Goal: Transaction & Acquisition: Purchase product/service

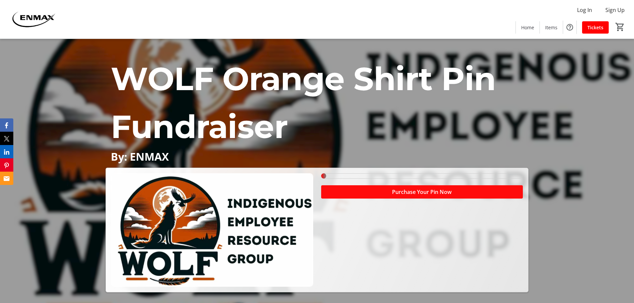
click at [409, 194] on span "Purchase Your Pin Now" at bounding box center [422, 192] width 60 height 8
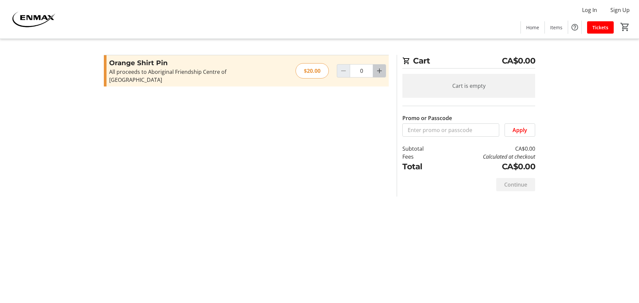
click at [381, 67] on mat-icon "Increment by one" at bounding box center [379, 71] width 8 height 8
type input "1"
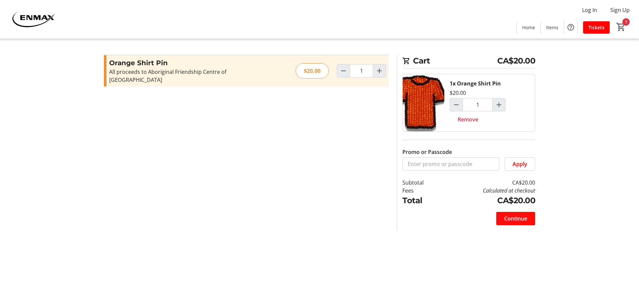
click at [524, 217] on span "Continue" at bounding box center [515, 219] width 23 height 8
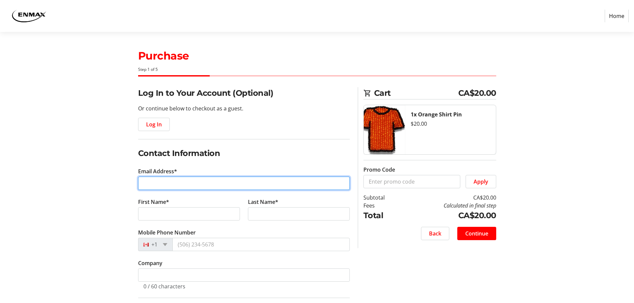
click at [184, 181] on input "Email Address*" at bounding box center [244, 183] width 212 height 13
type input "[EMAIL_ADDRESS][DOMAIN_NAME]"
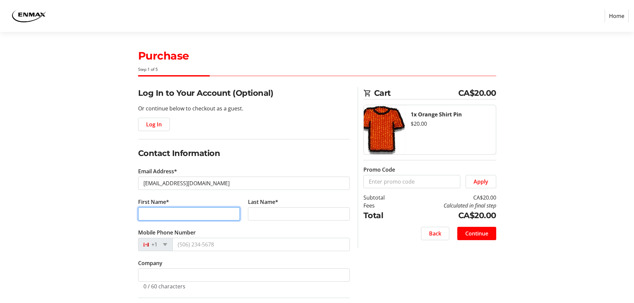
click at [180, 209] on input "First Name*" at bounding box center [189, 213] width 102 height 13
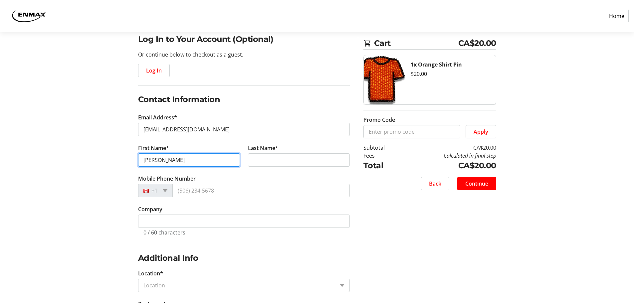
scroll to position [54, 0]
type input "[PERSON_NAME]"
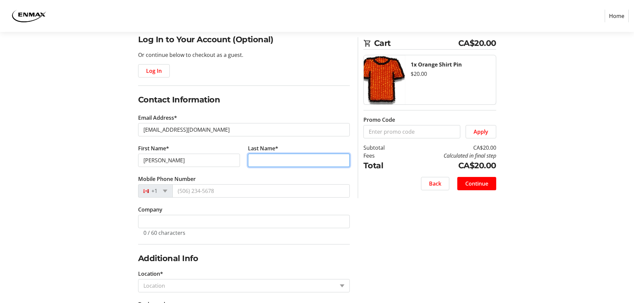
click at [279, 157] on input "Last Name*" at bounding box center [299, 160] width 102 height 13
type input "Brynluind"
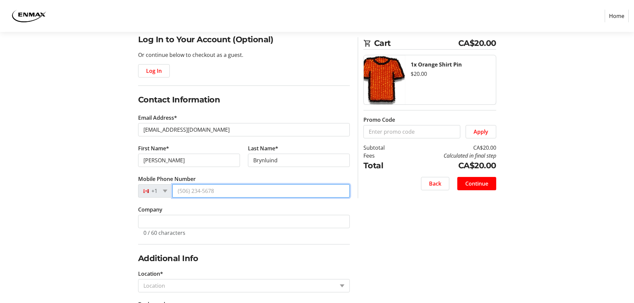
click at [234, 192] on input "Mobile Phone Number" at bounding box center [260, 190] width 177 height 13
type input "[PHONE_NUMBER]"
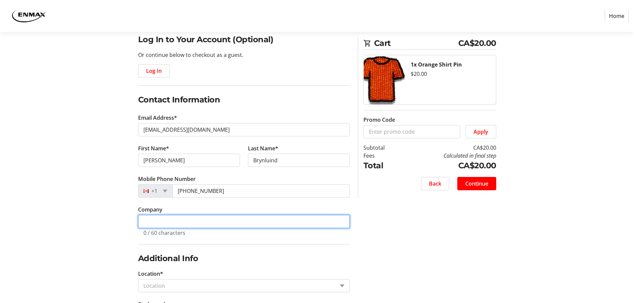
click at [207, 224] on input "Company" at bounding box center [244, 221] width 212 height 13
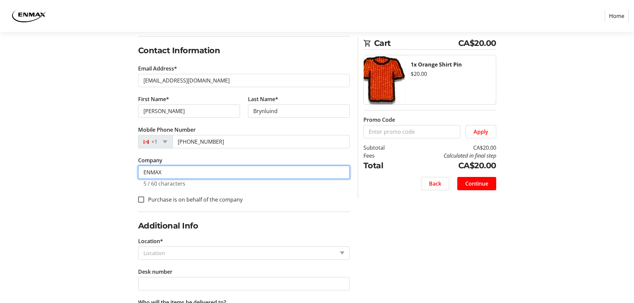
scroll to position [137, 0]
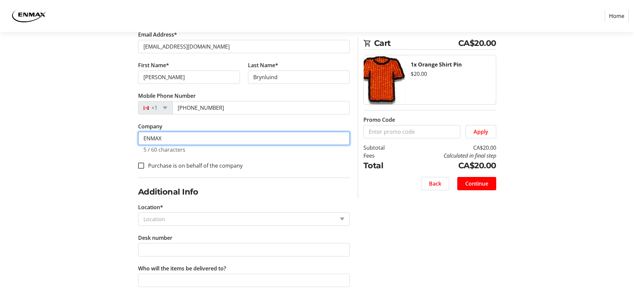
type input "ENMAX"
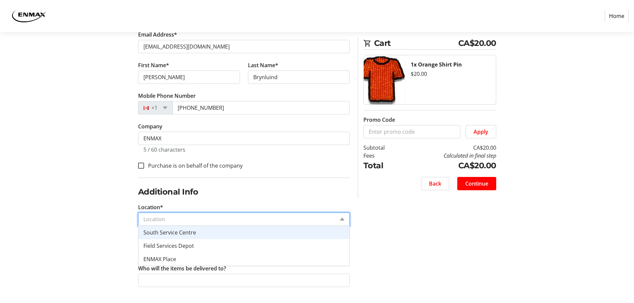
click at [211, 219] on input "Location*" at bounding box center [238, 219] width 191 height 8
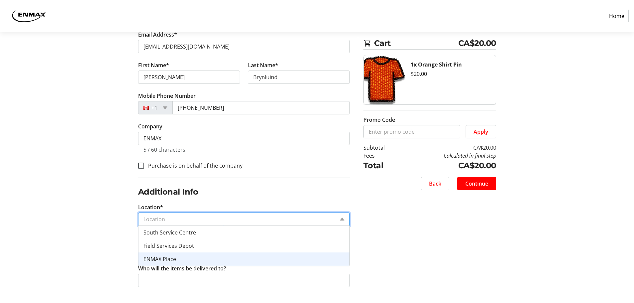
click at [174, 255] on div "ENMAX Place" at bounding box center [243, 259] width 211 height 13
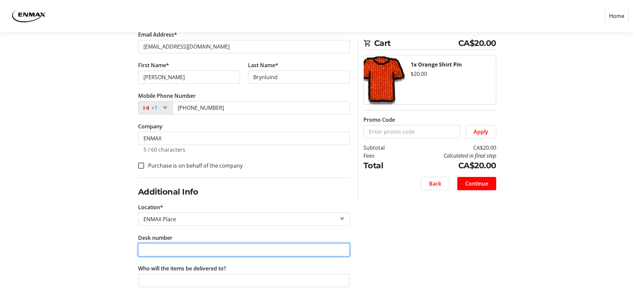
click at [182, 249] on input "Desk number" at bounding box center [244, 249] width 212 height 13
type input "2114.B"
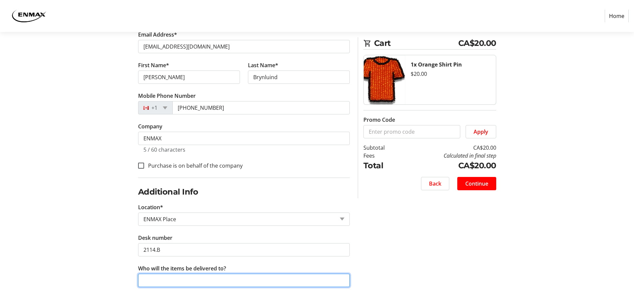
click at [185, 281] on input "Who will the items be delivered to?" at bounding box center [244, 280] width 212 height 13
type input "myself"
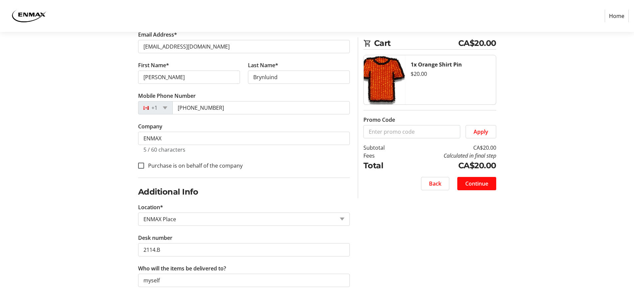
click at [485, 183] on span "Continue" at bounding box center [476, 184] width 23 height 8
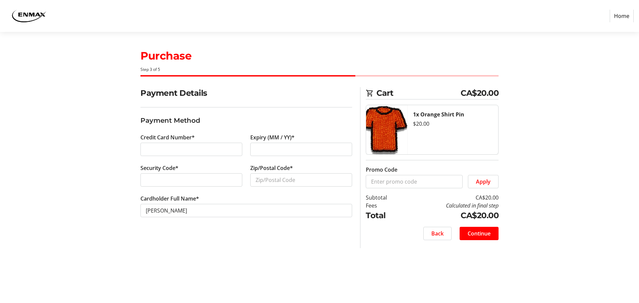
click at [201, 175] on div at bounding box center [191, 179] width 102 height 13
click at [271, 178] on input "Zip/Postal Code*" at bounding box center [301, 179] width 102 height 13
type input "T1S4J1"
click at [483, 233] on span "Continue" at bounding box center [479, 234] width 23 height 8
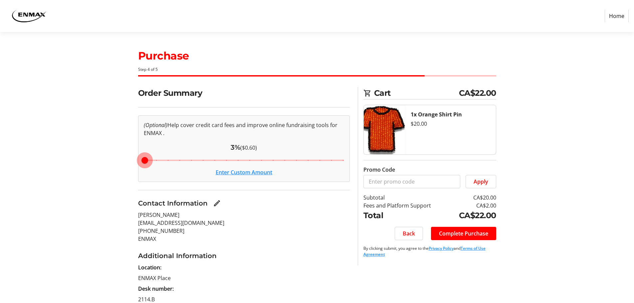
drag, startPoint x: 228, startPoint y: 160, endPoint x: 99, endPoint y: 166, distance: 128.9
type input "3"
click at [137, 166] on input "Cover fees percentage" at bounding box center [244, 160] width 214 height 15
drag, startPoint x: 145, startPoint y: 160, endPoint x: 133, endPoint y: 162, distance: 12.1
click at [137, 162] on input "Cover fees percentage" at bounding box center [244, 160] width 214 height 15
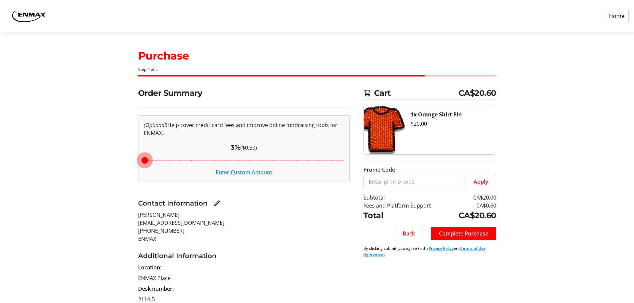
click at [146, 160] on input "Cover fees percentage" at bounding box center [244, 160] width 214 height 15
click at [255, 173] on button "Enter Custom Amount" at bounding box center [244, 172] width 57 height 8
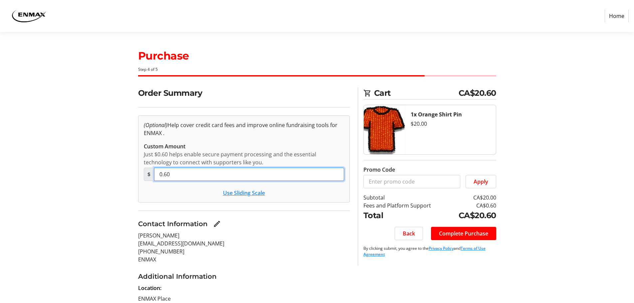
drag, startPoint x: 186, startPoint y: 172, endPoint x: 137, endPoint y: 175, distance: 49.0
click at [137, 175] on div "Order Summary (Optional) Help cover credit card fees and improve online fundrai…" at bounding box center [244, 252] width 220 height 330
type input "1.00"
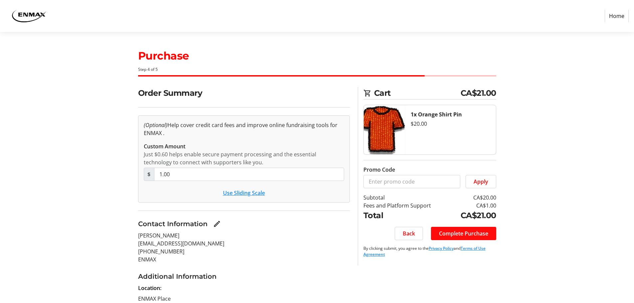
click at [456, 235] on span "Complete Purchase" at bounding box center [463, 234] width 49 height 8
